Goal: Communication & Community: Answer question/provide support

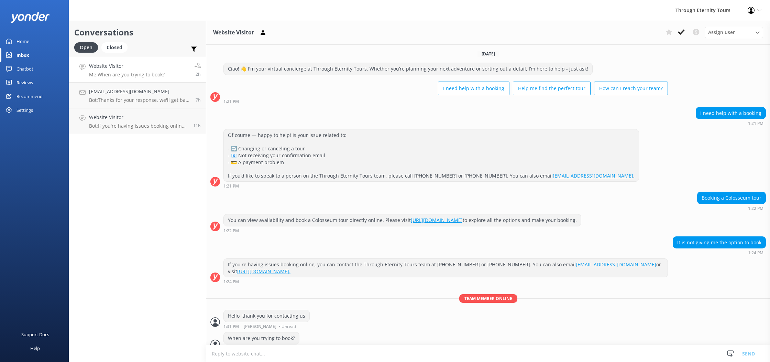
scroll to position [9, 0]
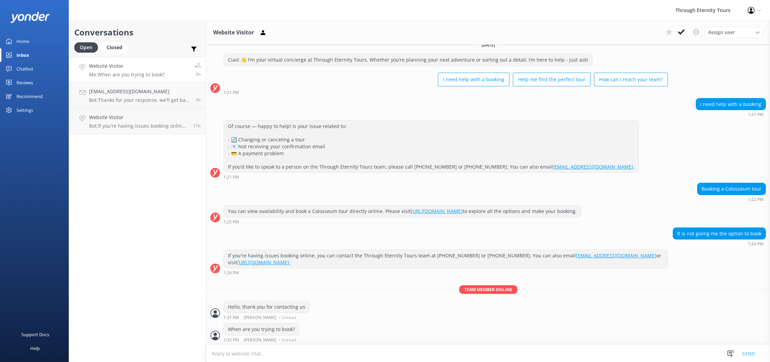
click at [132, 79] on link "Website Visitor Me: When are you trying to book? 2h" at bounding box center [137, 70] width 137 height 26
click at [117, 68] on h4 "Website Visitor" at bounding box center [127, 66] width 76 height 8
click at [128, 110] on link "Website Visitor Bot: If you're having issues booking online, you can contact th…" at bounding box center [137, 121] width 137 height 26
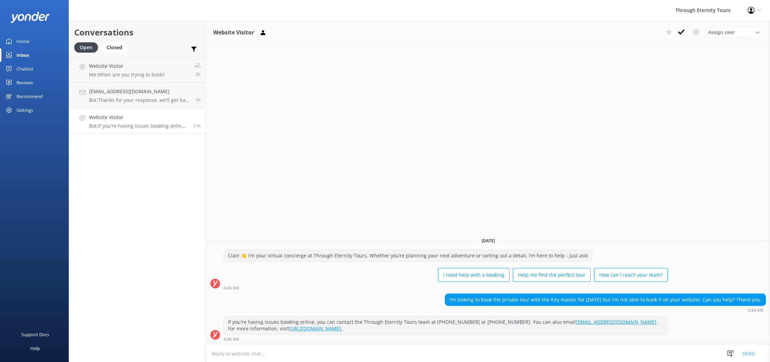
click at [144, 119] on h4 "Website Visitor" at bounding box center [138, 117] width 99 height 8
click at [119, 49] on div "Closed" at bounding box center [114, 47] width 26 height 10
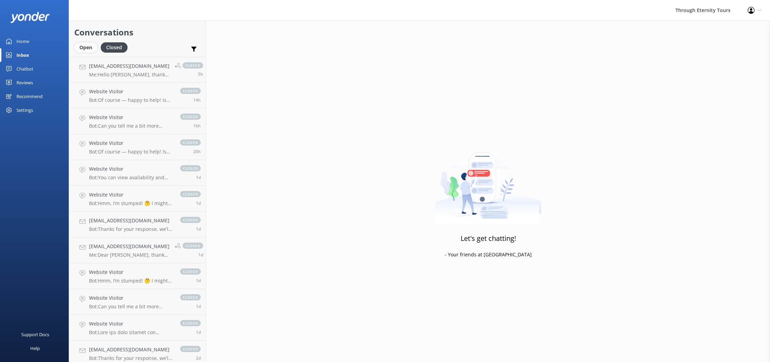
click at [90, 49] on div "Open" at bounding box center [85, 47] width 23 height 10
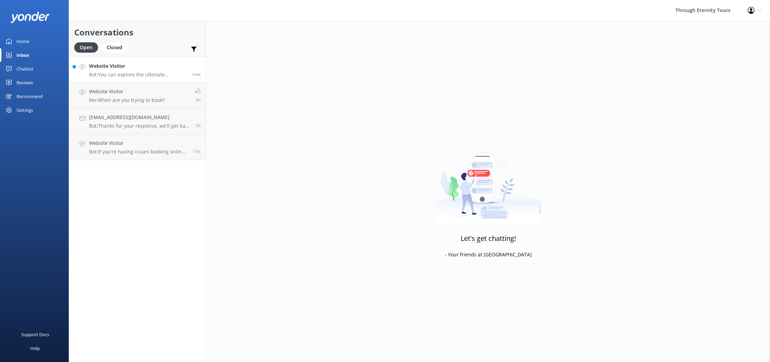
click at [105, 77] on p "Bot: You can explore the Ultimate Colosseum Semi-Private Tour with Roman Forum …" at bounding box center [138, 75] width 98 height 6
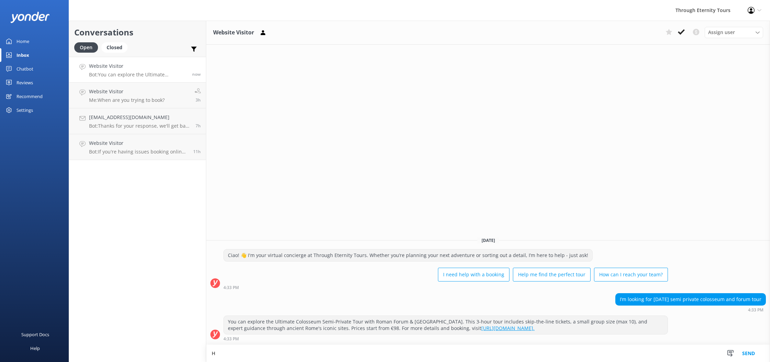
click at [481, 327] on link "[URL][DOMAIN_NAME]." at bounding box center [507, 328] width 53 height 7
click at [251, 349] on textarea "H" at bounding box center [488, 353] width 564 height 17
click at [251, 352] on textarea "H" at bounding box center [488, 353] width 564 height 17
paste textarea "[URL][DOMAIN_NAME]"
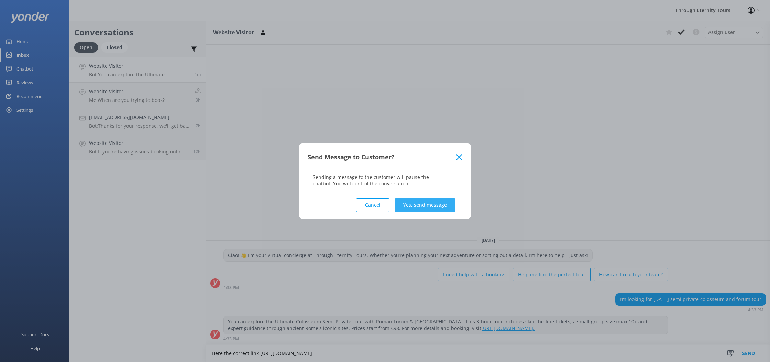
type textarea "Here the correct link [URL][DOMAIN_NAME]"
click at [443, 205] on button "Yes, send message" at bounding box center [425, 205] width 61 height 14
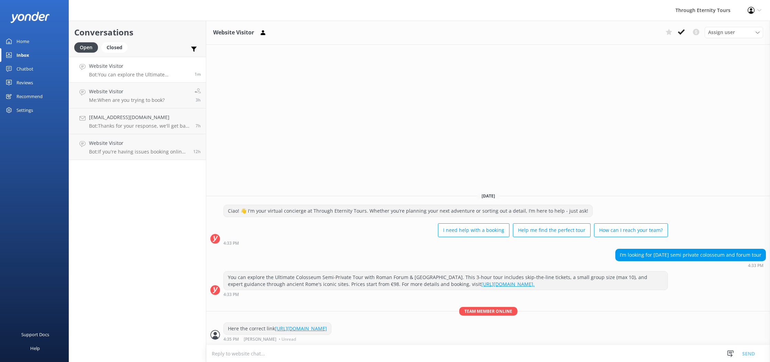
click at [331, 331] on div "Here the correct link [URL][DOMAIN_NAME]" at bounding box center [277, 329] width 107 height 12
click at [288, 348] on textarea at bounding box center [488, 353] width 564 height 17
type textarea "i"
paste textarea "[URL][DOMAIN_NAME]"
type textarea "I am so sorry, this is the correct link [URL][DOMAIN_NAME]"
